Goal: Information Seeking & Learning: Learn about a topic

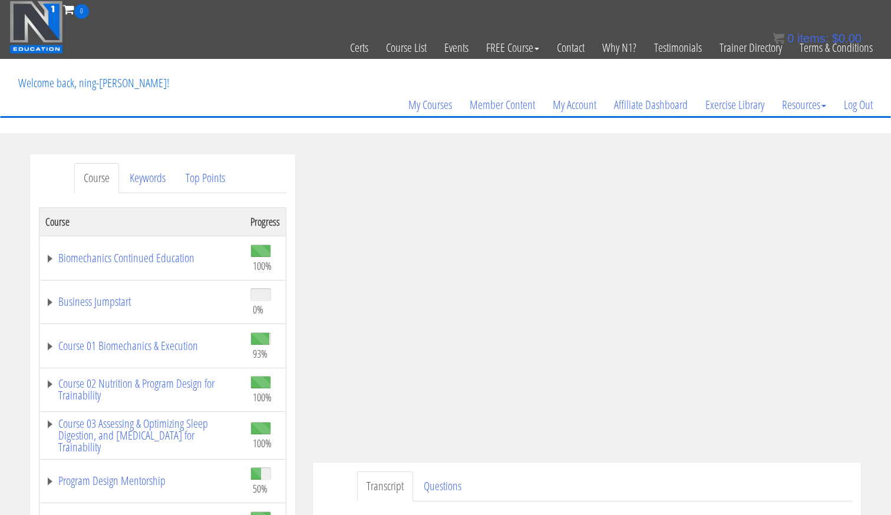
click at [46, 52] on img at bounding box center [36, 27] width 54 height 53
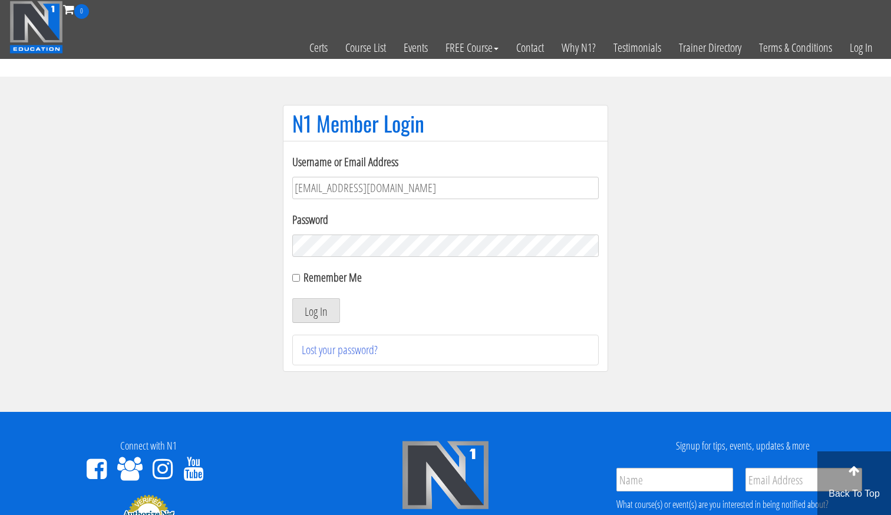
type input "[EMAIL_ADDRESS][DOMAIN_NAME]"
click at [316, 310] on button "Log In" at bounding box center [316, 310] width 48 height 25
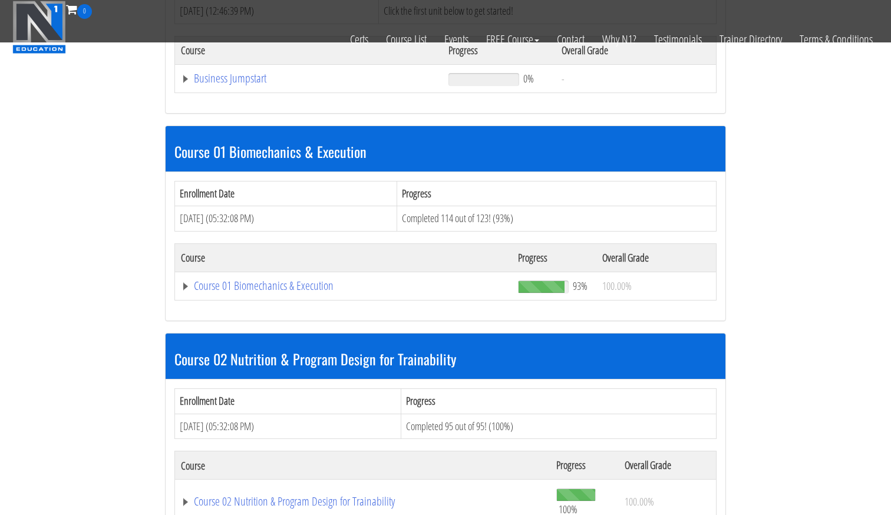
scroll to position [482, 0]
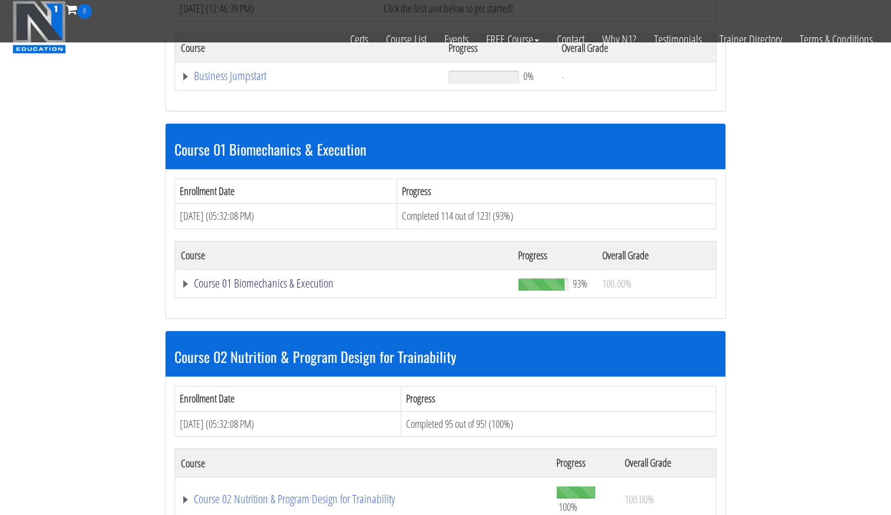
click at [297, 280] on link "Course 01 Biomechanics & Execution" at bounding box center [343, 283] width 325 height 12
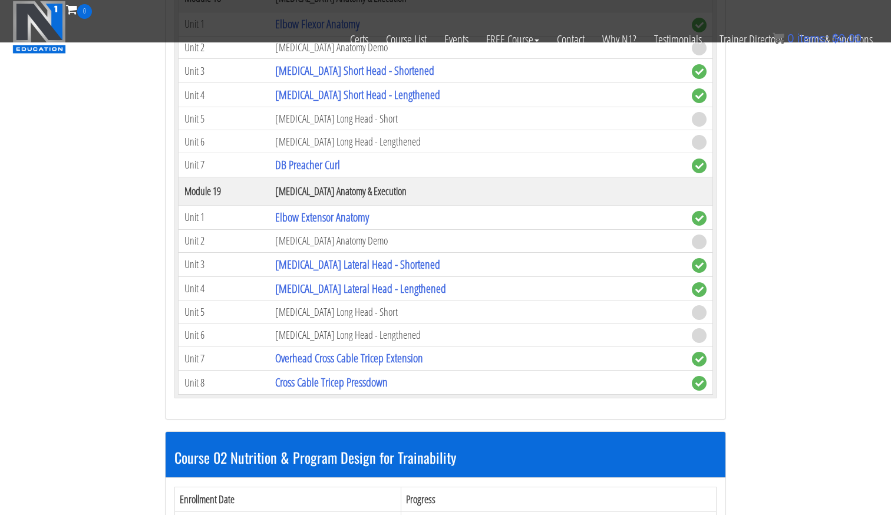
scroll to position [3883, 0]
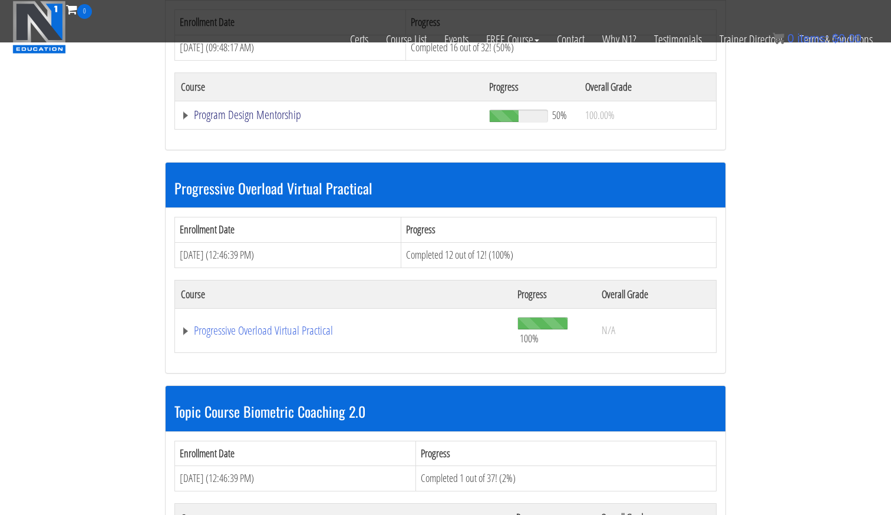
click at [279, 109] on link "Program Design Mentorship" at bounding box center [329, 115] width 296 height 12
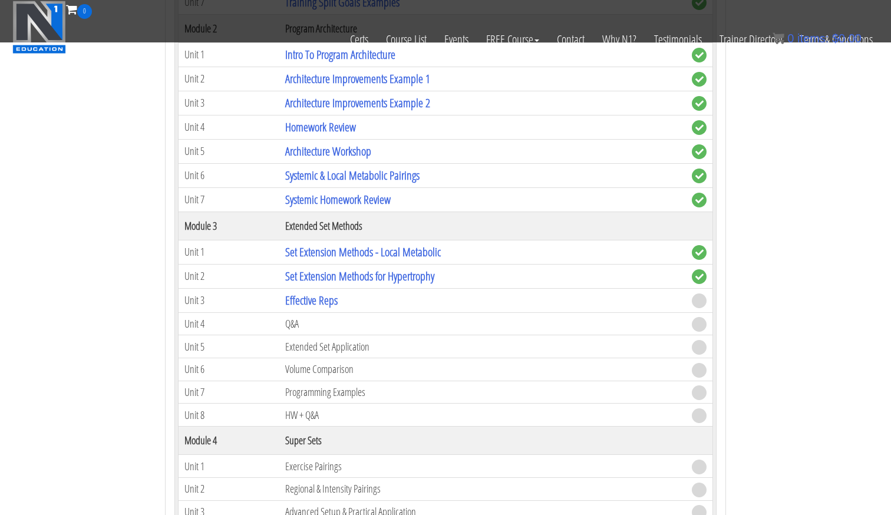
scroll to position [5332, 0]
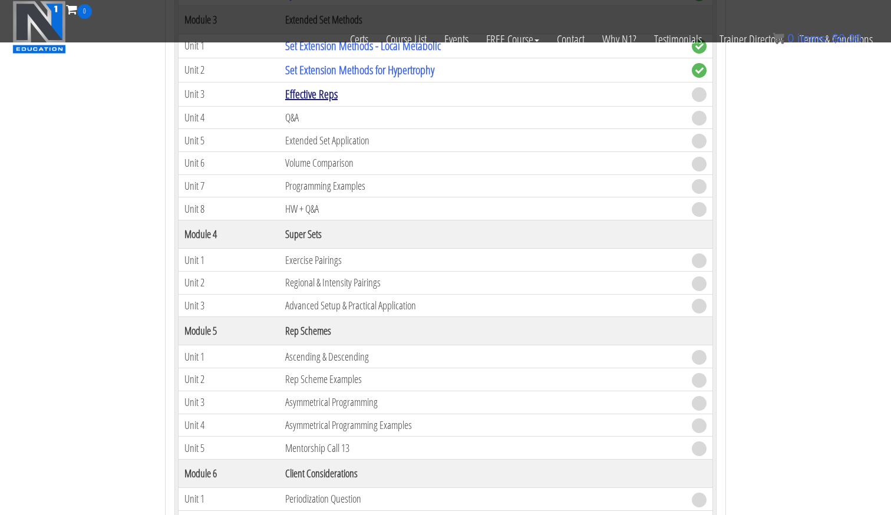
click at [330, 88] on link "Effective Reps" at bounding box center [311, 94] width 52 height 16
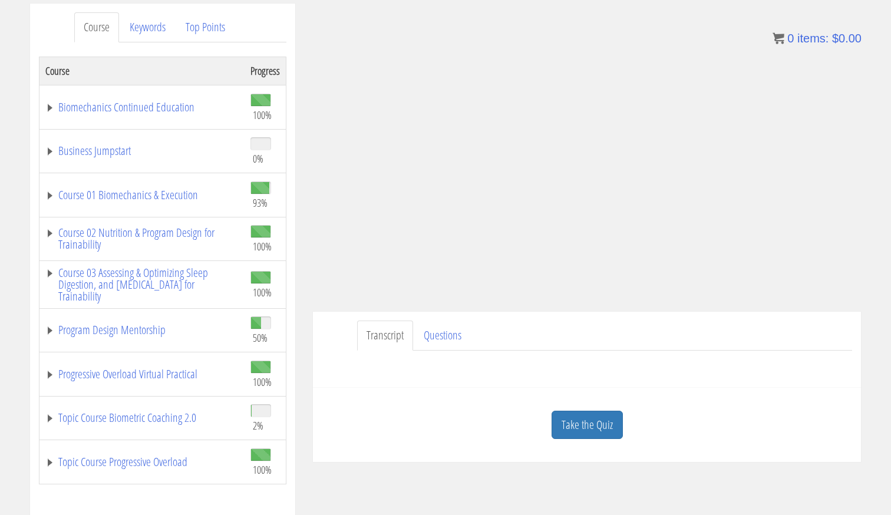
scroll to position [156, 0]
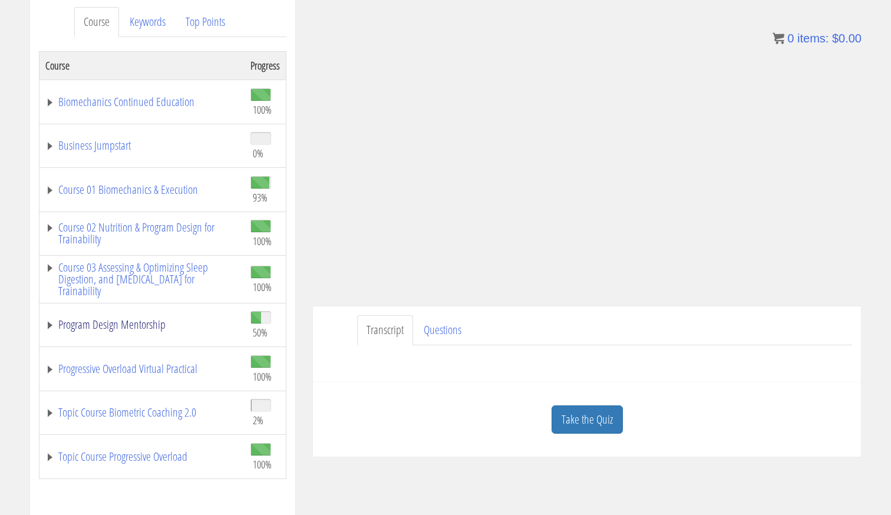
click at [144, 327] on link "Program Design Mentorship" at bounding box center [141, 325] width 193 height 12
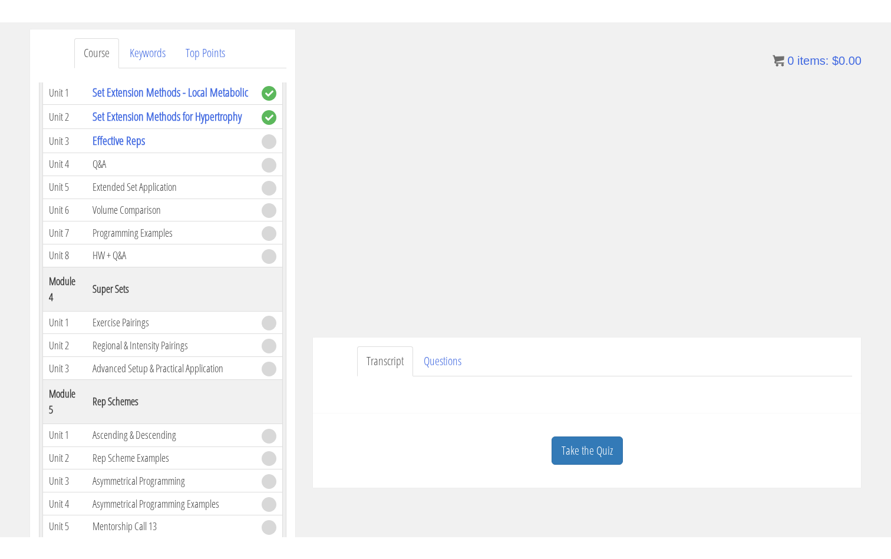
scroll to position [790, 0]
